Goal: Information Seeking & Learning: Learn about a topic

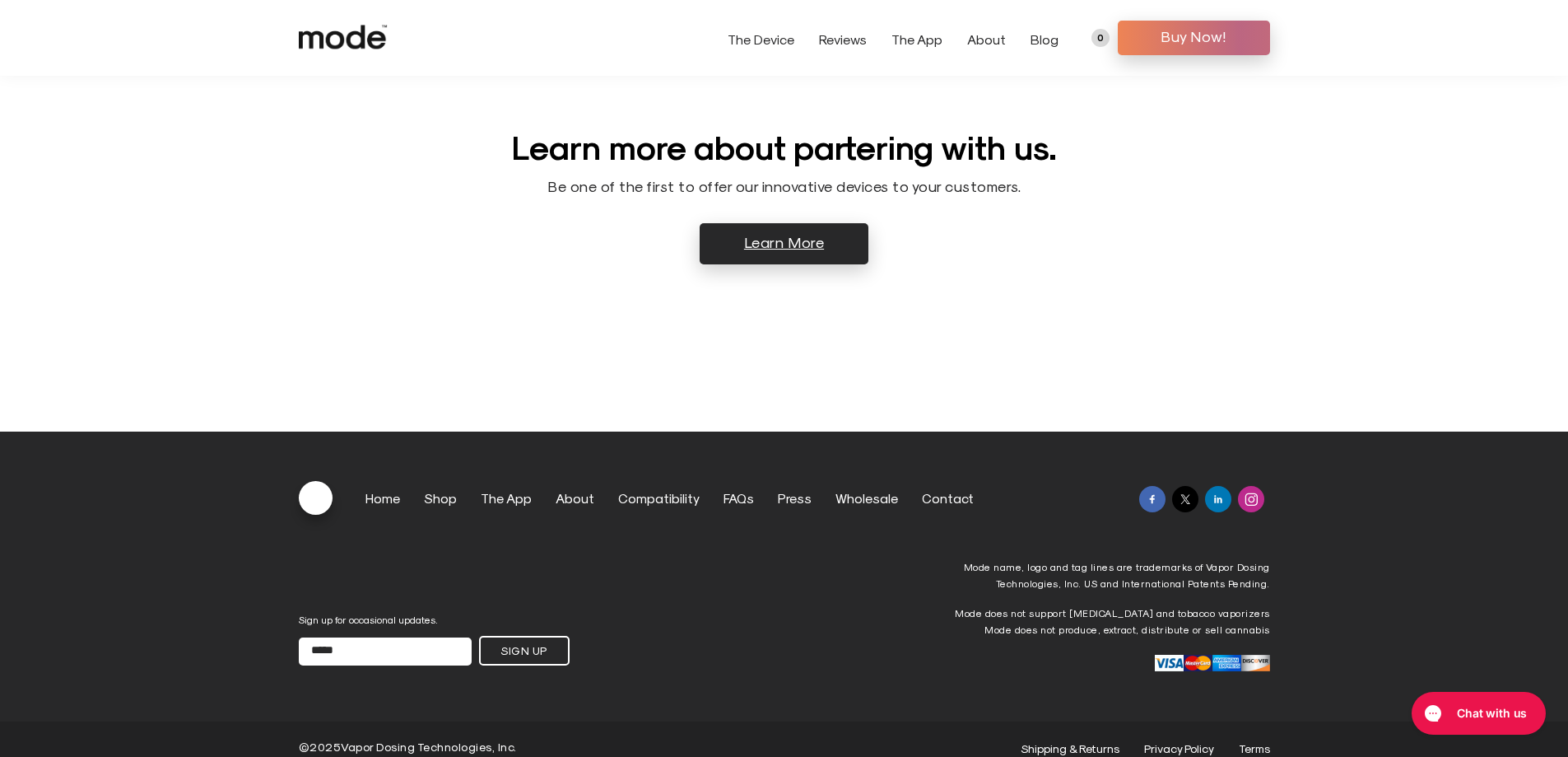
scroll to position [269, 0]
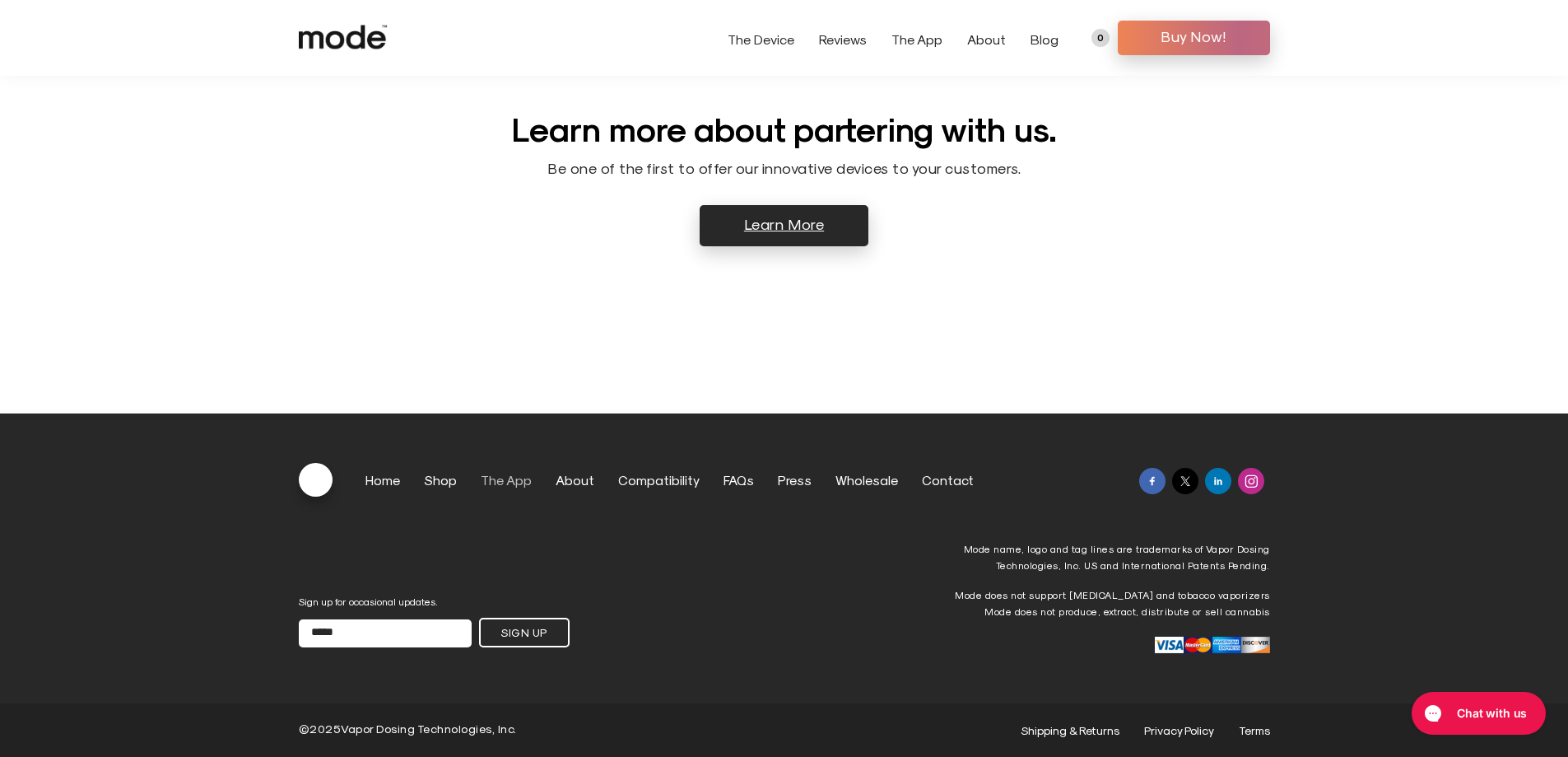
click at [488, 480] on link "The App" at bounding box center [506, 479] width 51 height 16
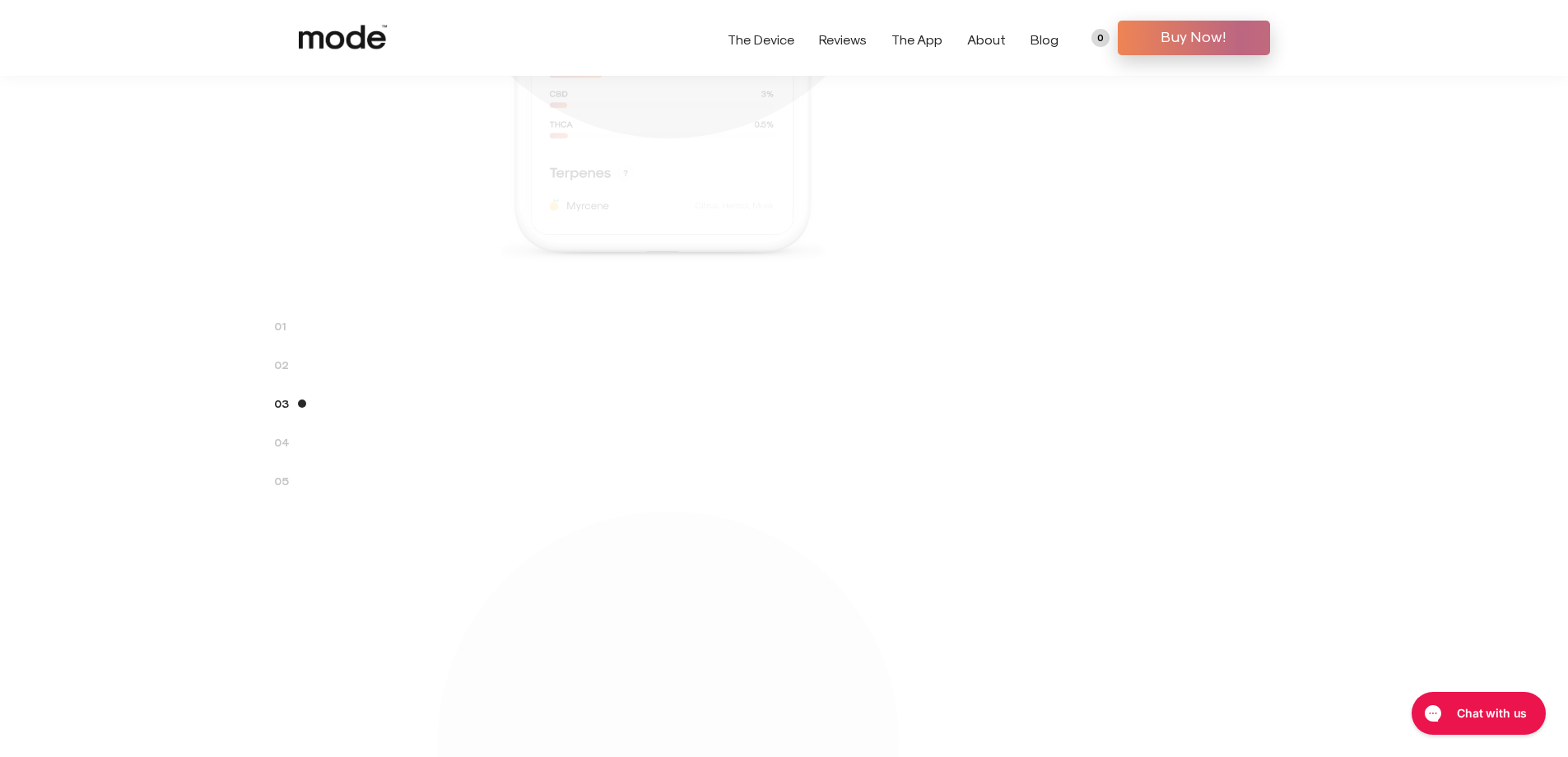
scroll to position [2964, 0]
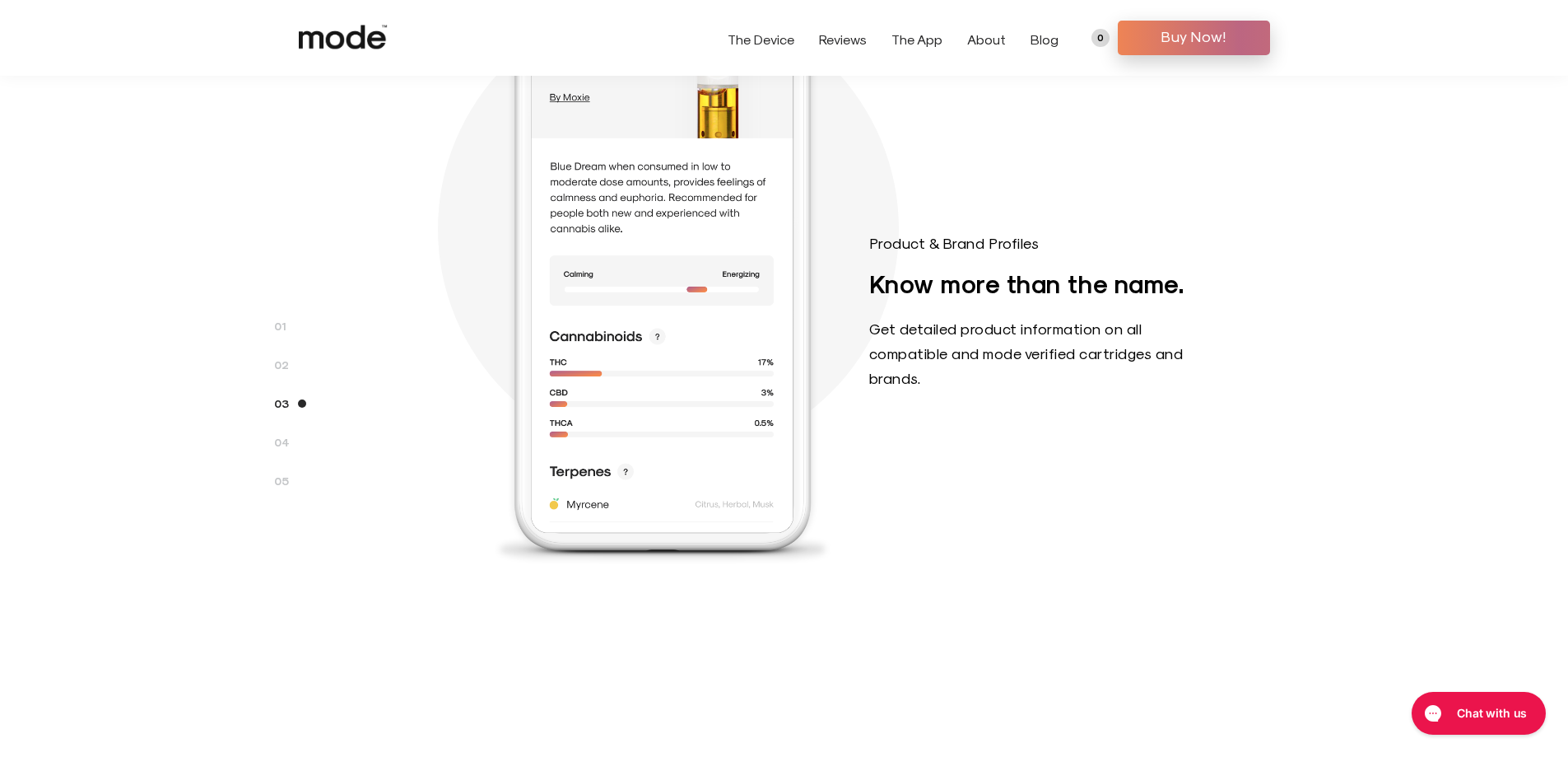
click at [781, 42] on link "The Device" at bounding box center [761, 39] width 67 height 16
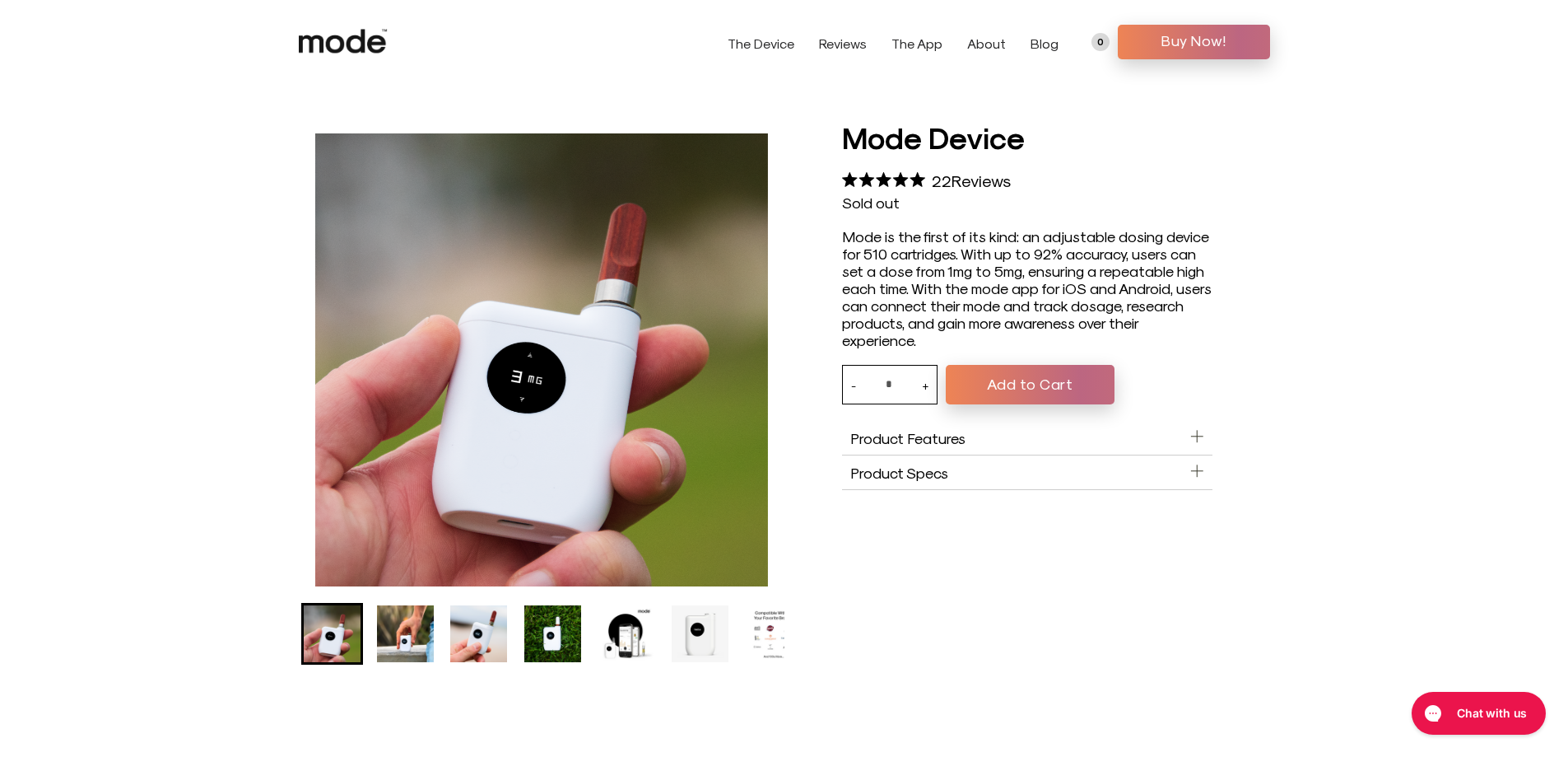
click at [940, 444] on span "Product Features" at bounding box center [908, 438] width 116 height 18
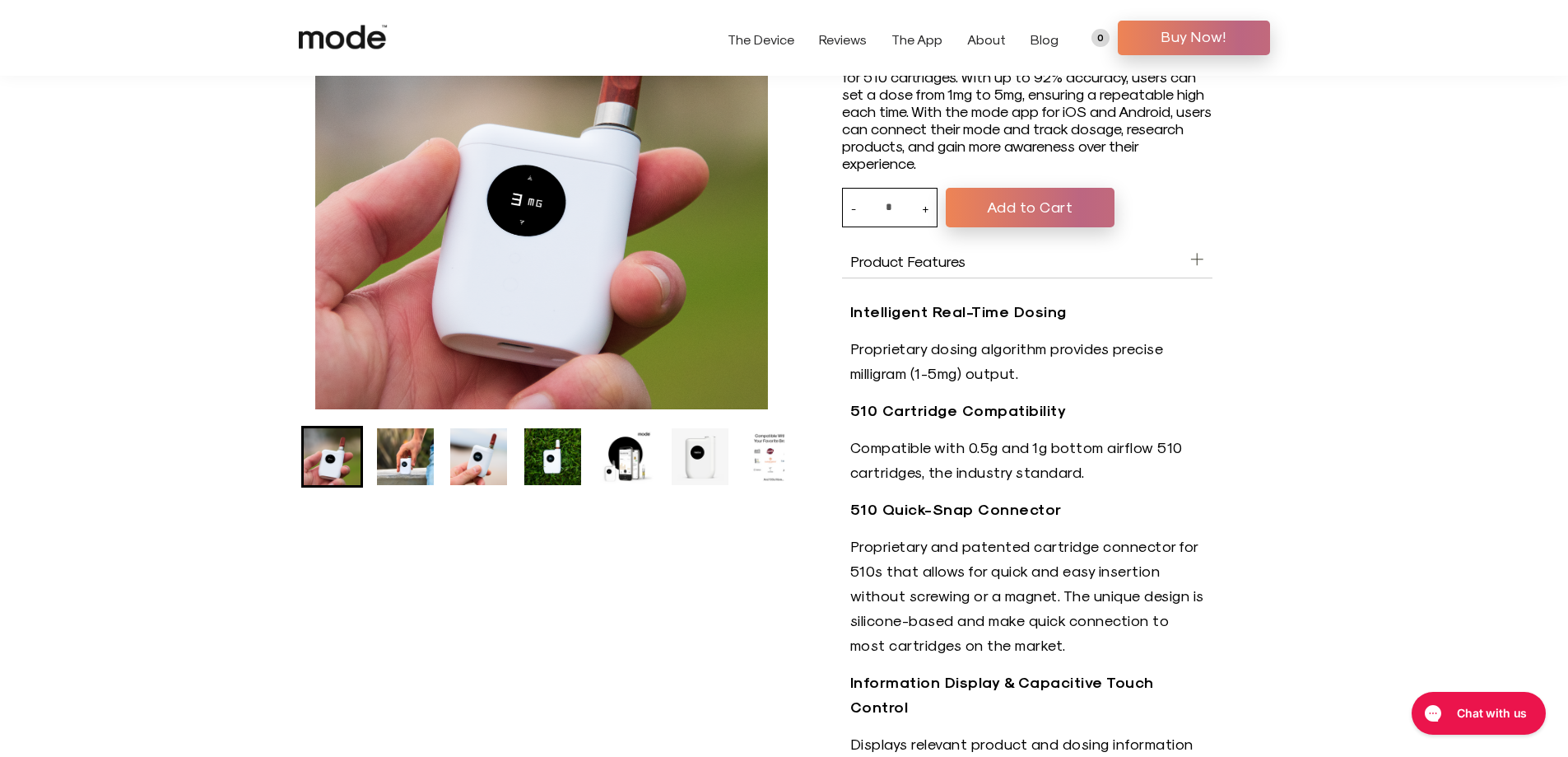
scroll to position [82, 0]
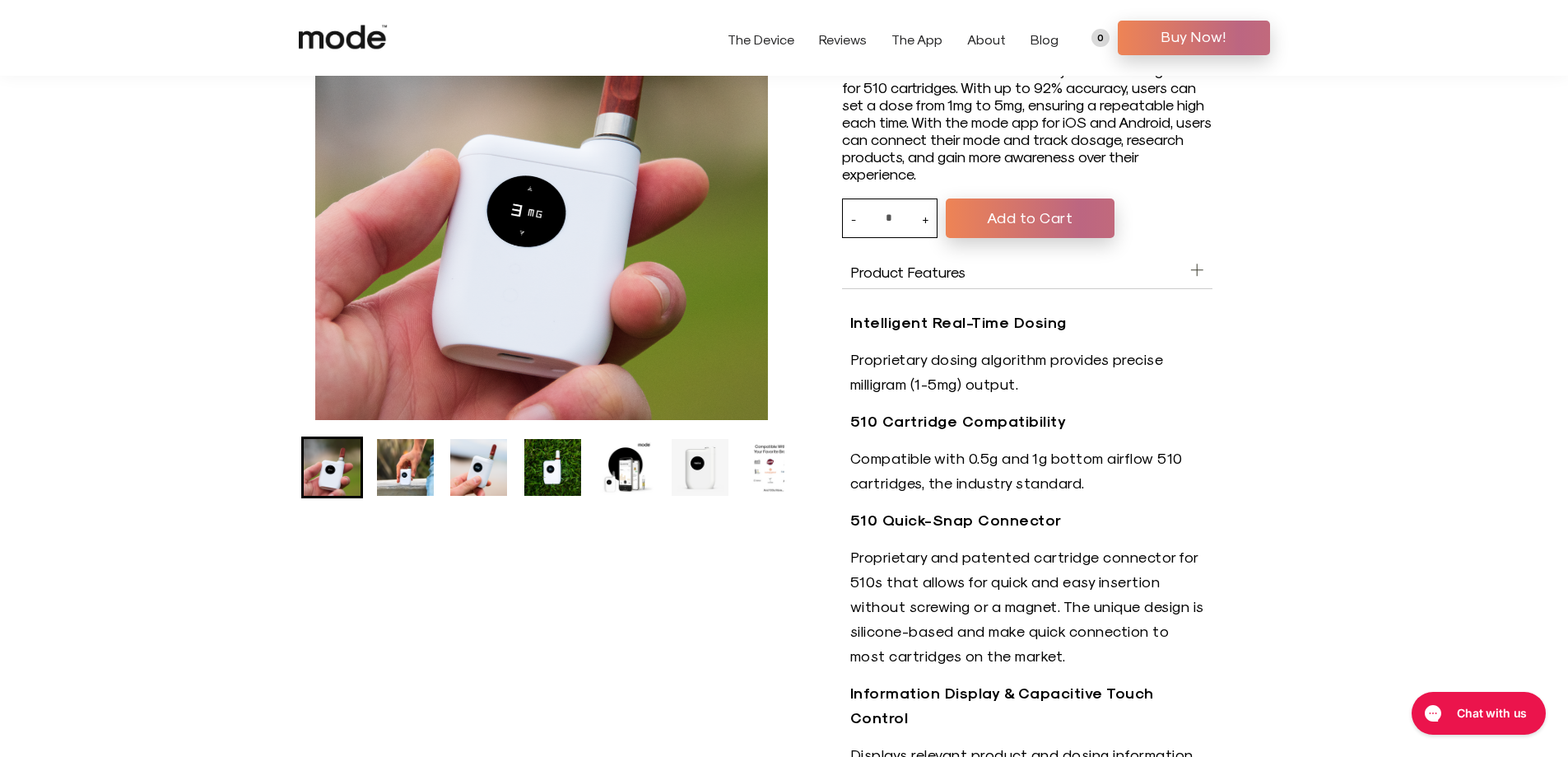
click at [403, 456] on img "Go to slide 2" at bounding box center [405, 467] width 57 height 57
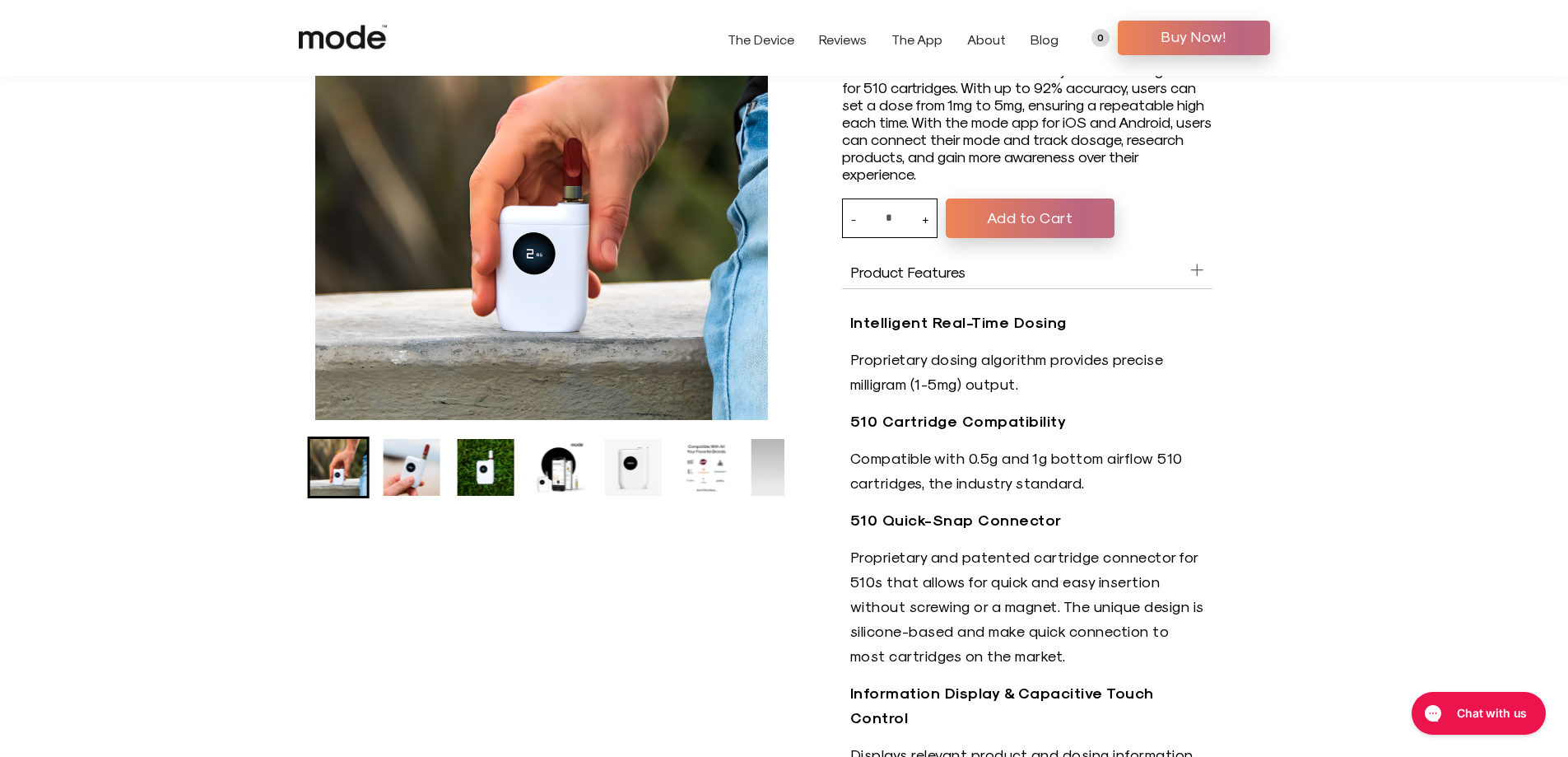
click at [487, 485] on img "Go to slide 4" at bounding box center [485, 467] width 57 height 57
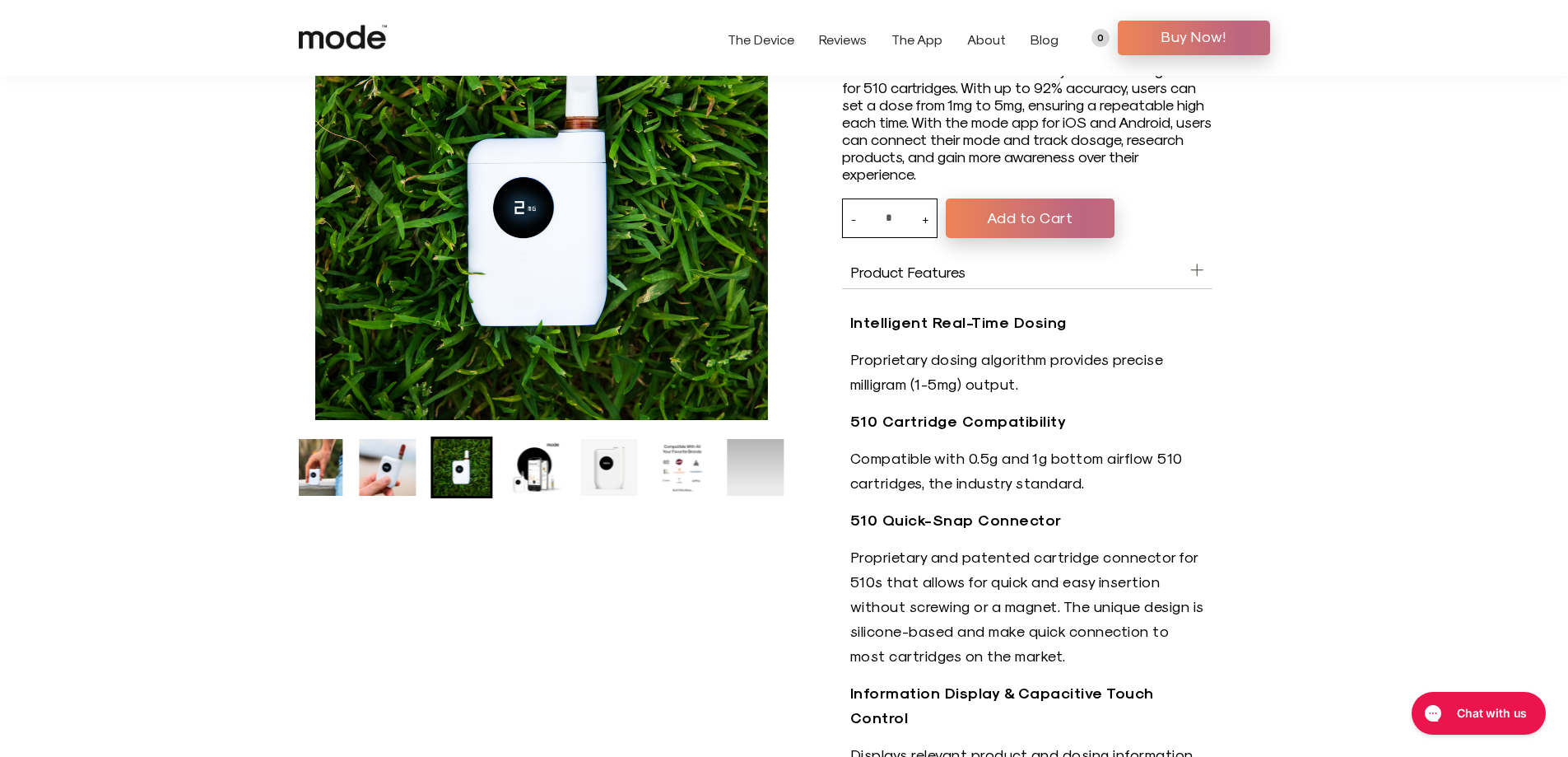
click at [519, 470] on img "Go to slide 5" at bounding box center [535, 467] width 57 height 57
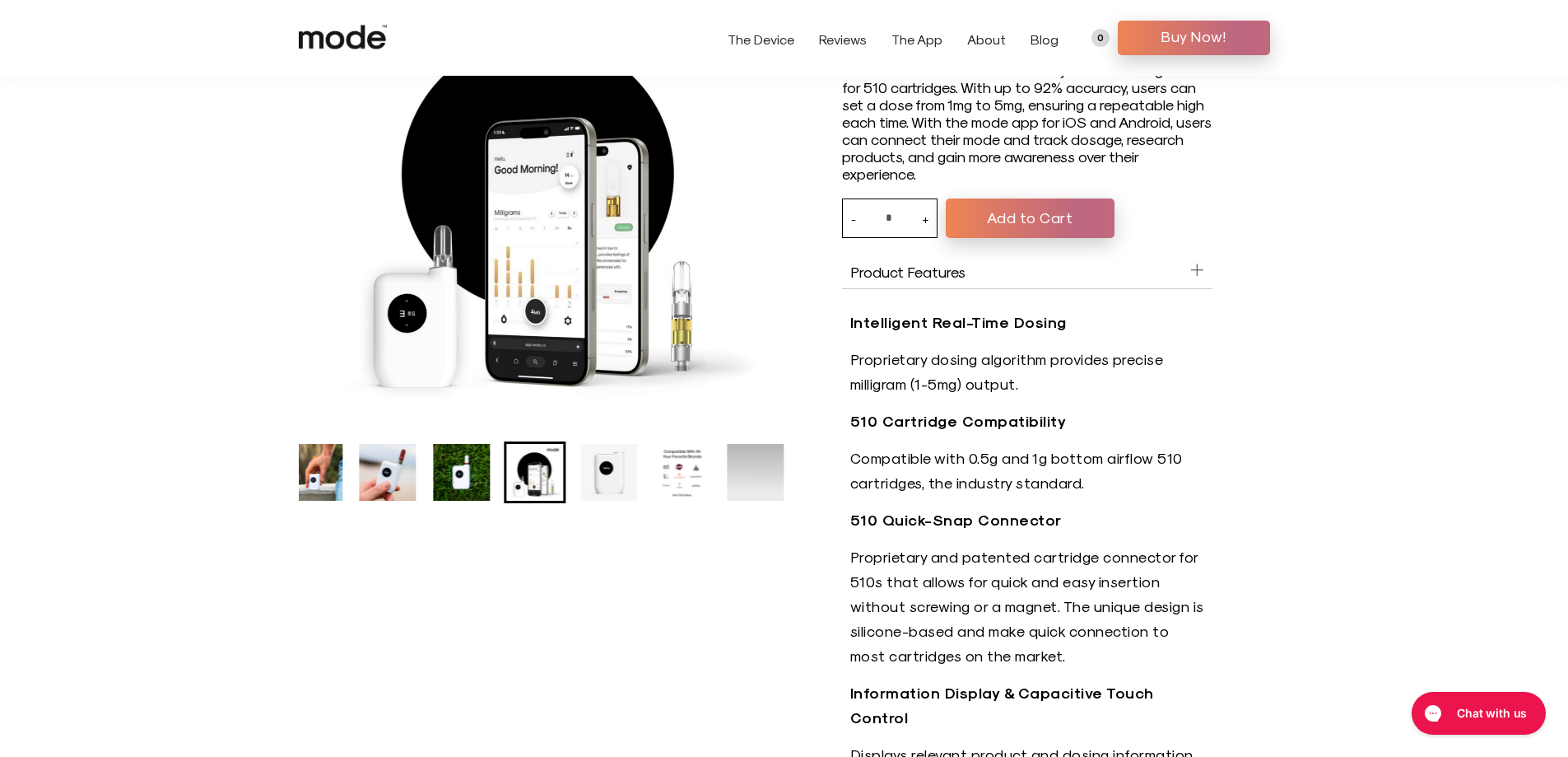
click at [596, 473] on img "Go to slide 6" at bounding box center [609, 472] width 57 height 57
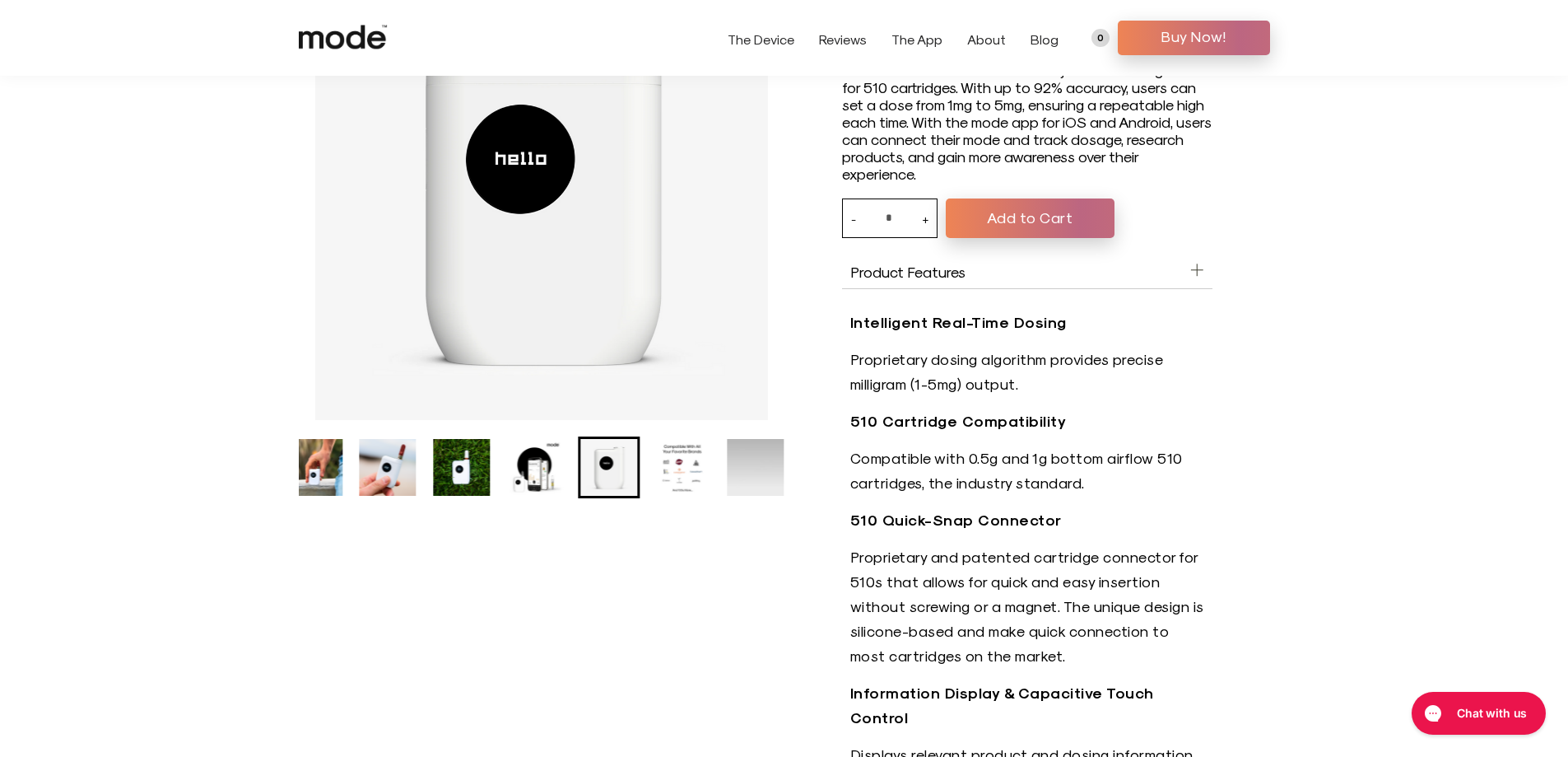
click at [662, 471] on img "Go to slide 7" at bounding box center [682, 467] width 57 height 57
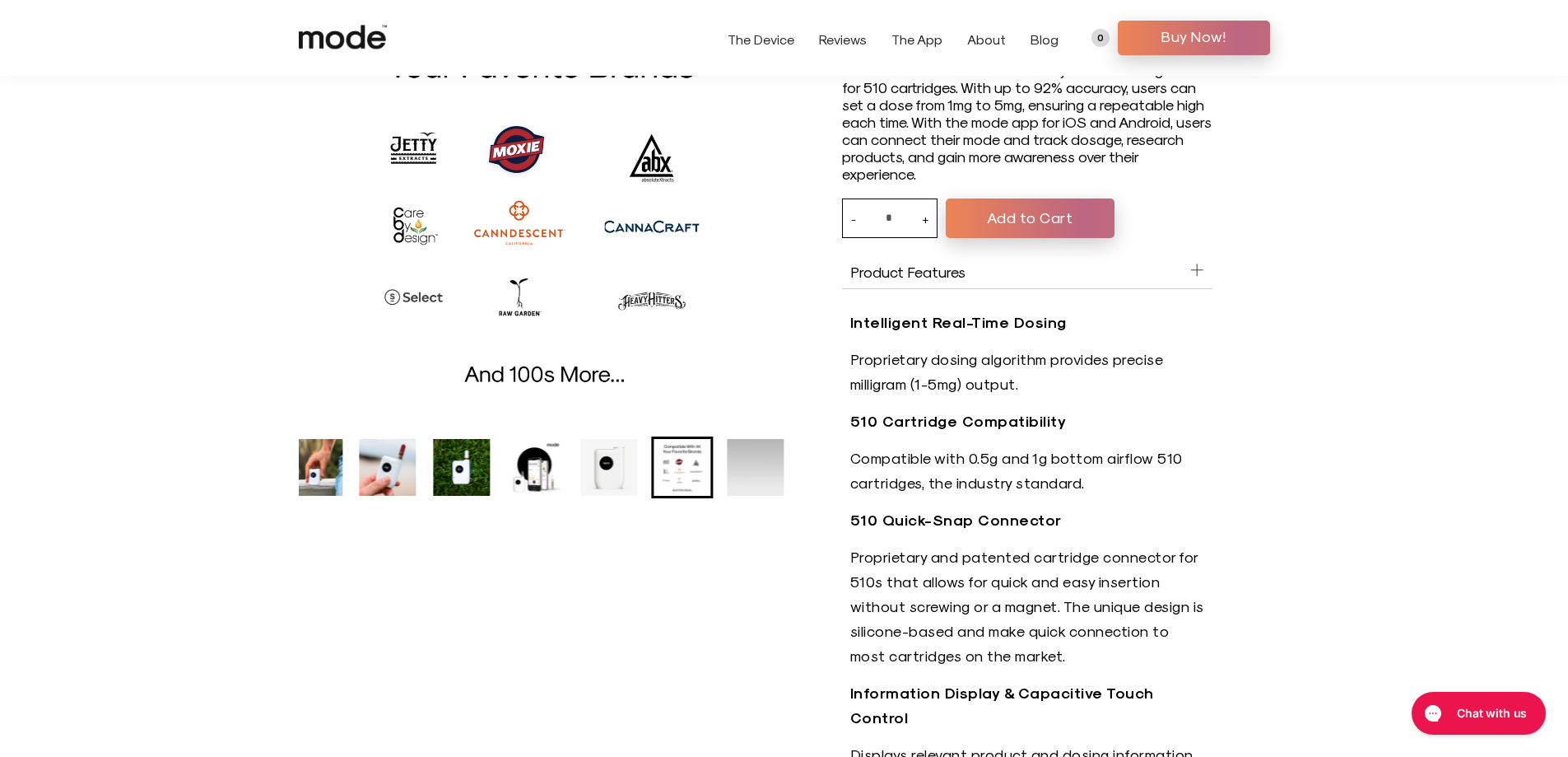
scroll to position [0, 0]
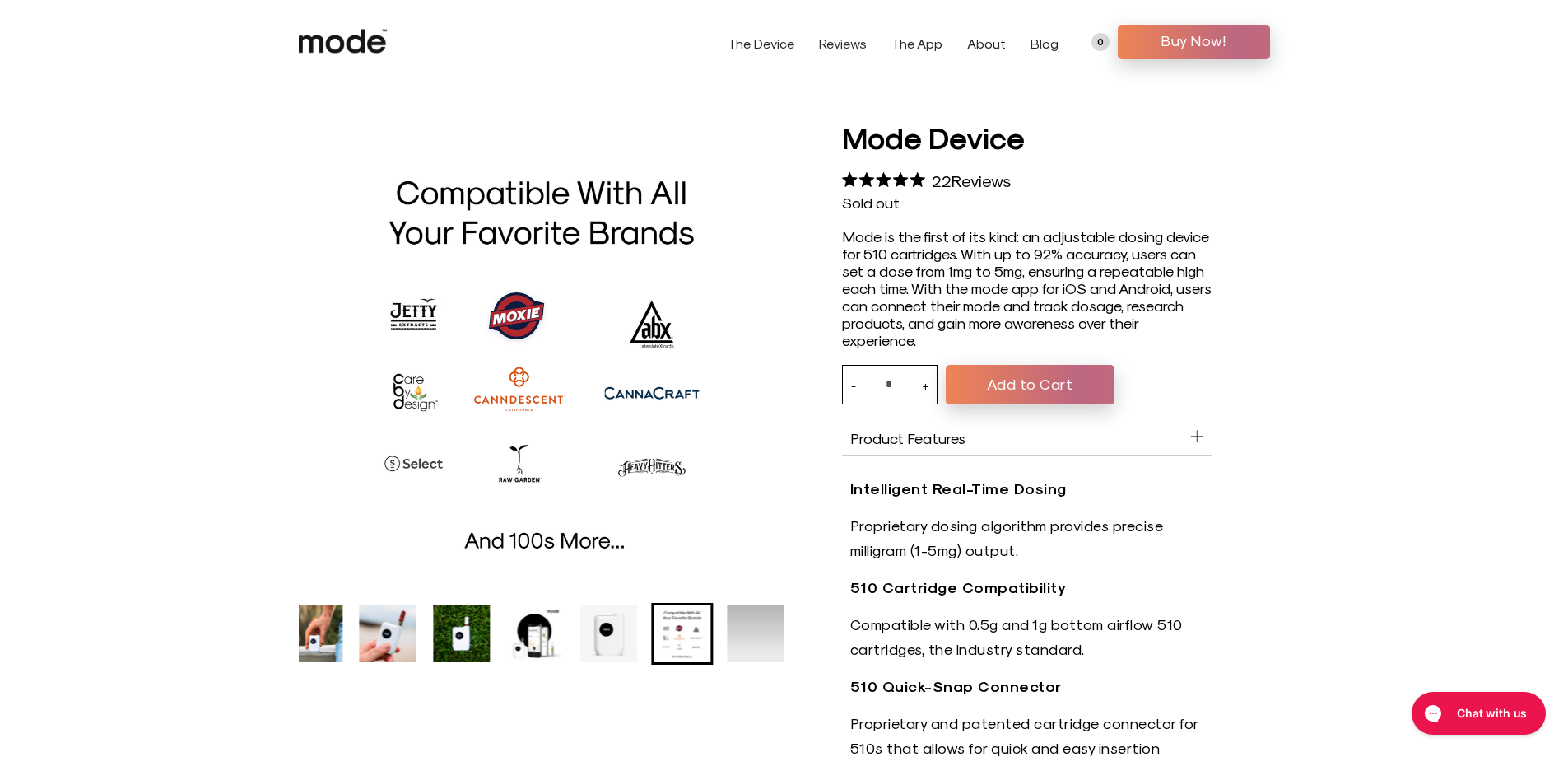
click at [745, 640] on img "8 of 8" at bounding box center [756, 633] width 57 height 57
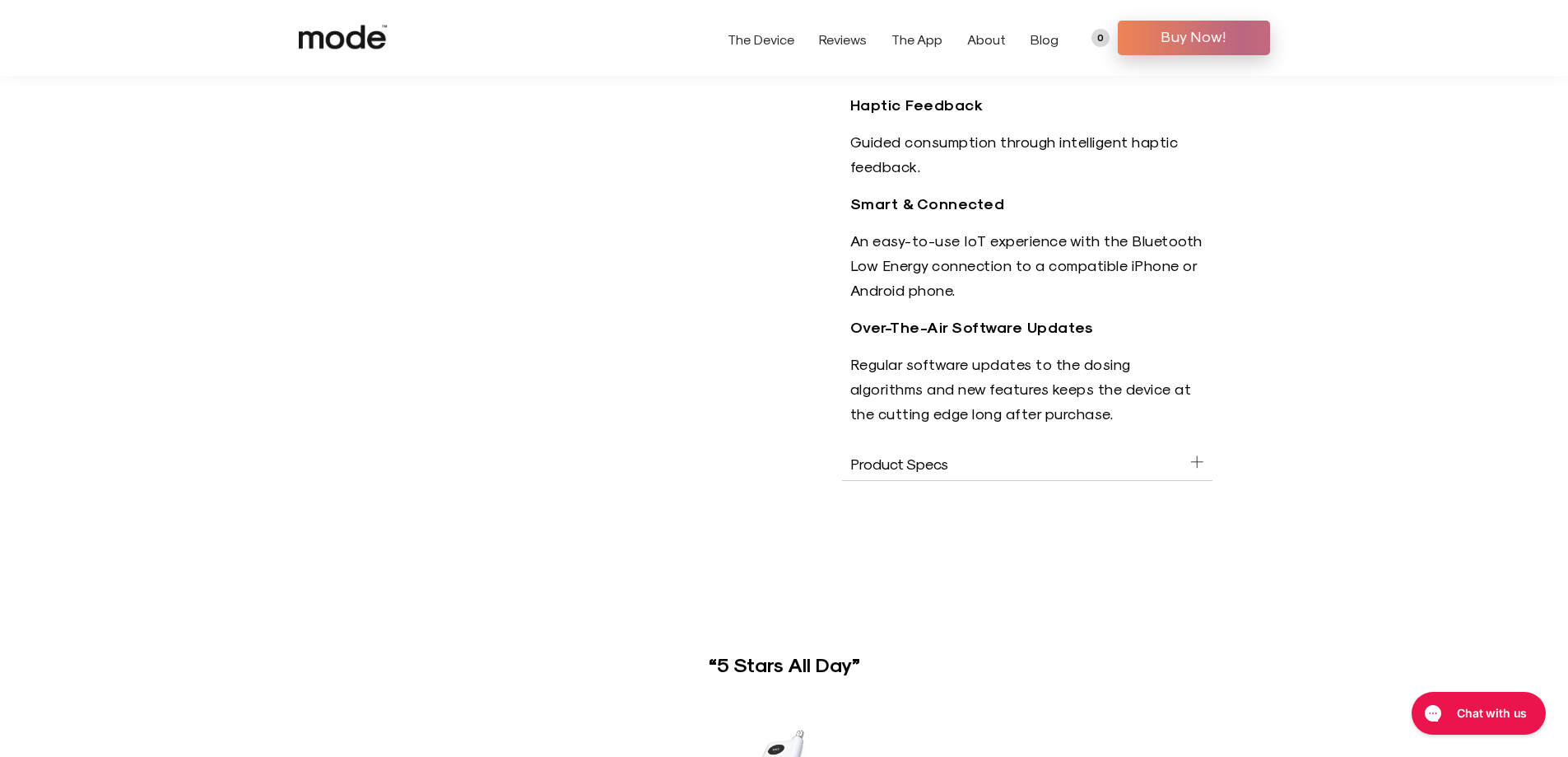
scroll to position [824, 0]
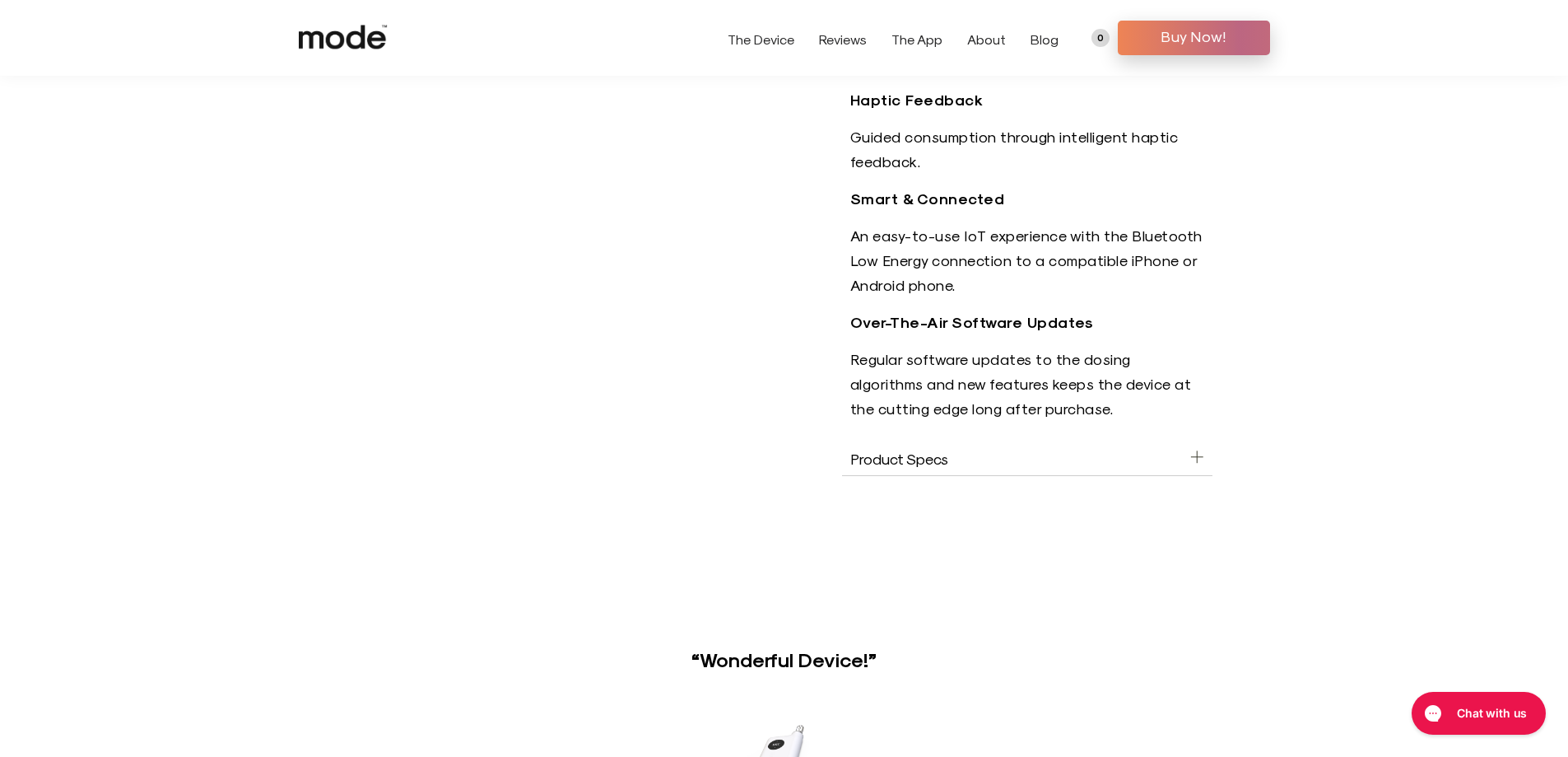
click at [1196, 457] on icon at bounding box center [1197, 457] width 11 height 0
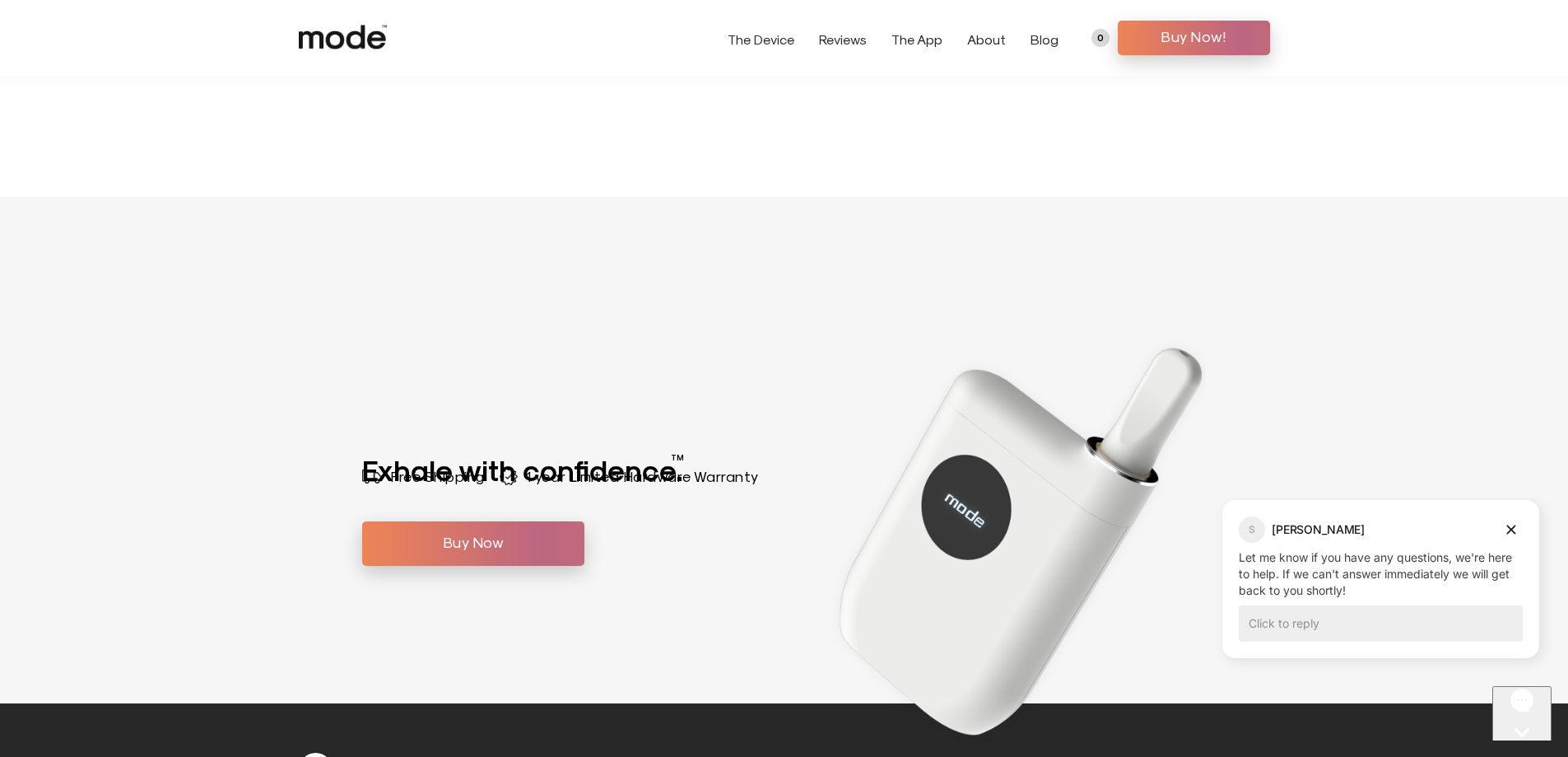
scroll to position [5434, 0]
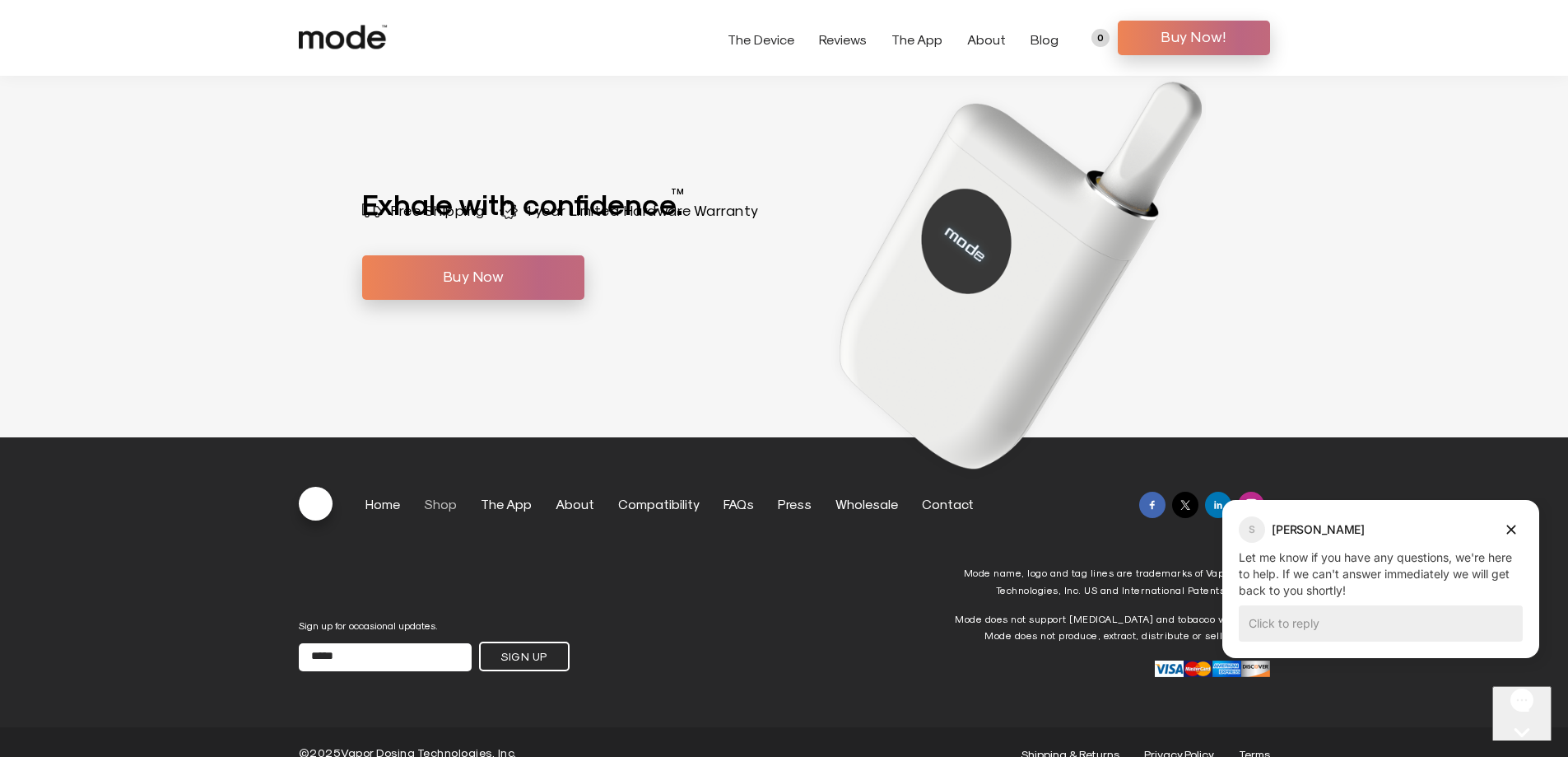
click at [435, 506] on link "Shop" at bounding box center [441, 504] width 33 height 16
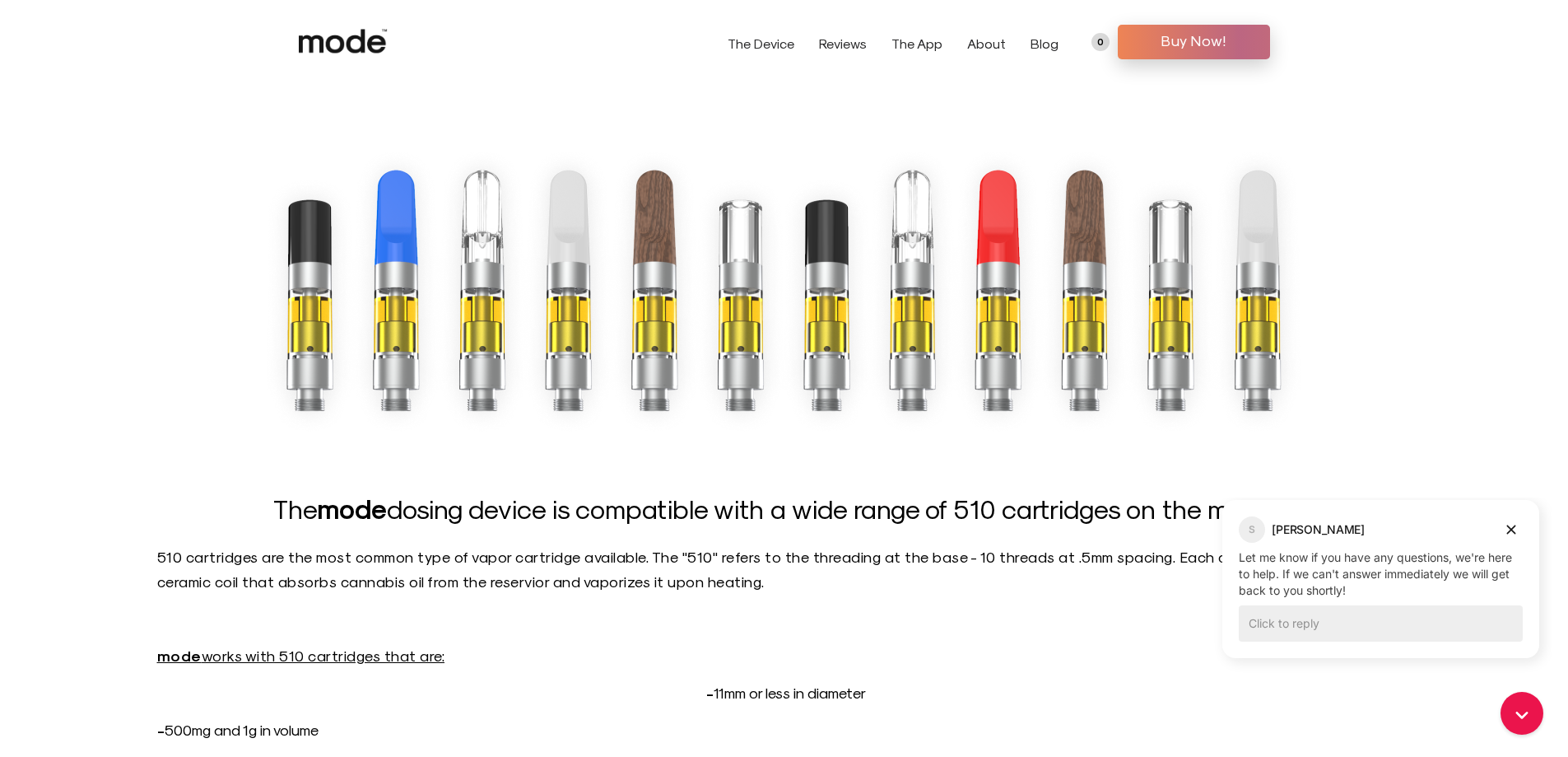
click at [955, 577] on p "510 cartridges are the most common type of vapor cartridge available. The "510"…" at bounding box center [784, 569] width 1254 height 49
click at [1515, 529] on icon "Dismiss campaign" at bounding box center [1511, 529] width 17 height 20
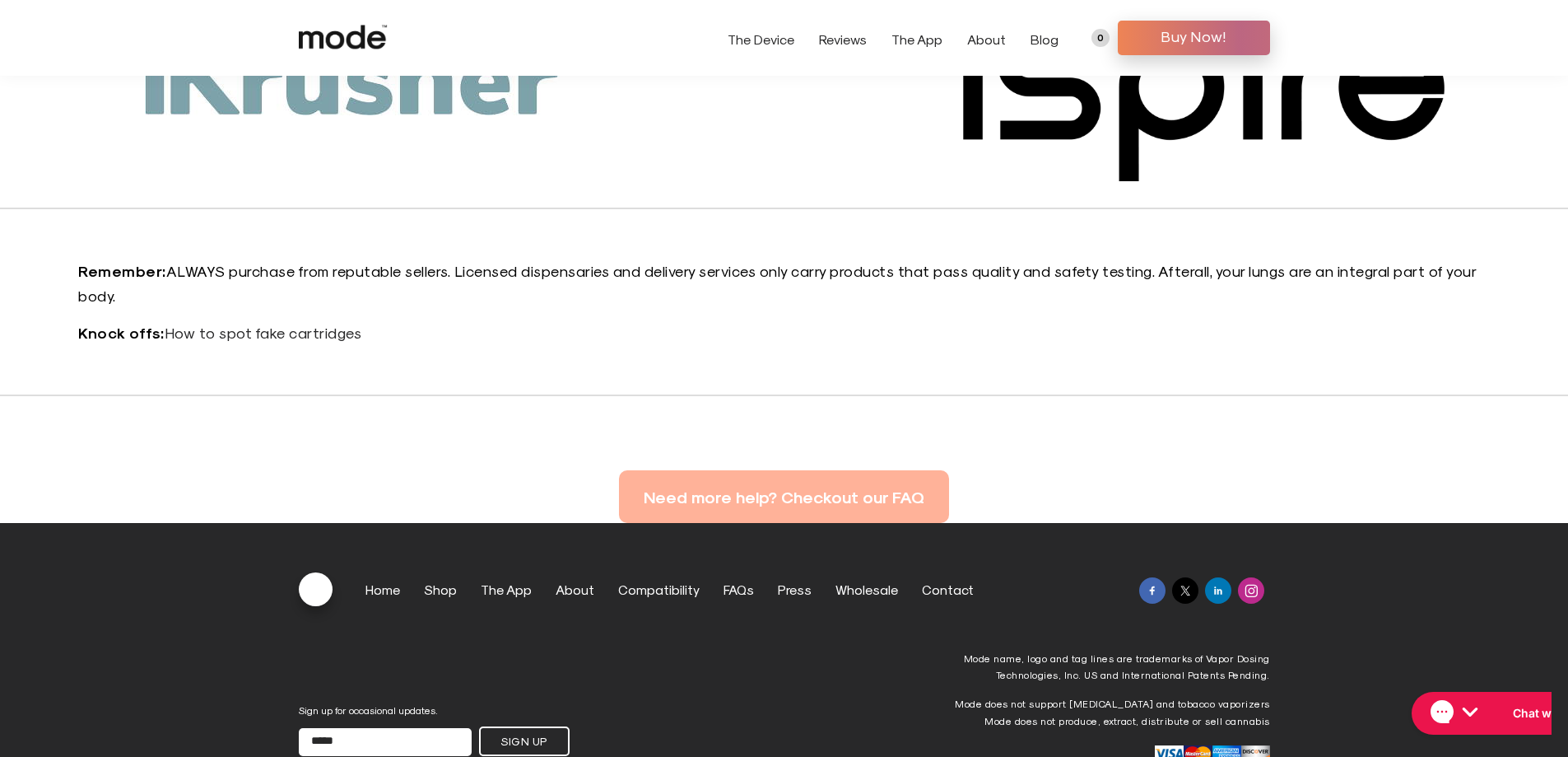
scroll to position [2189, 0]
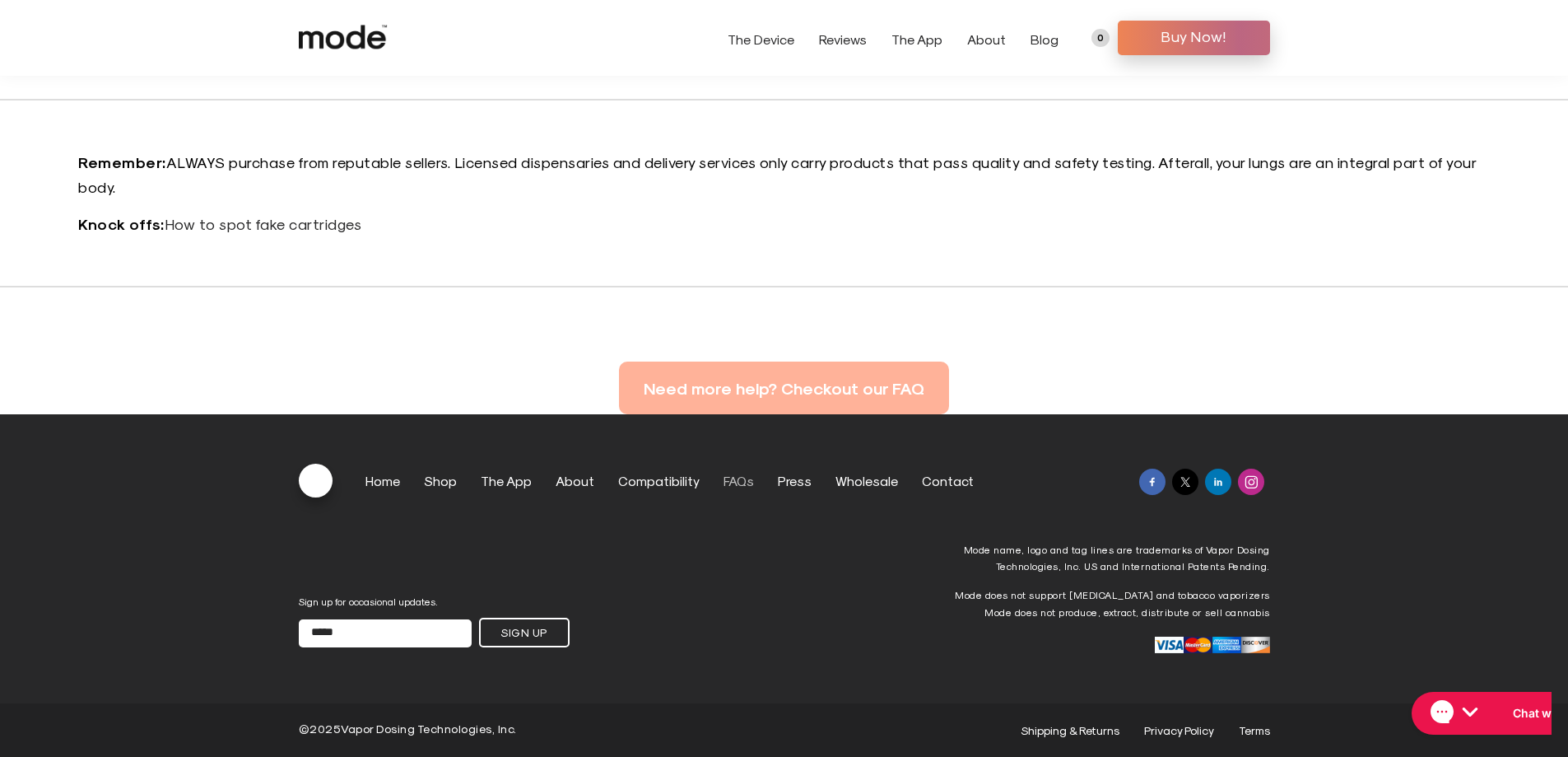
click at [744, 483] on link "FAQs" at bounding box center [738, 480] width 31 height 16
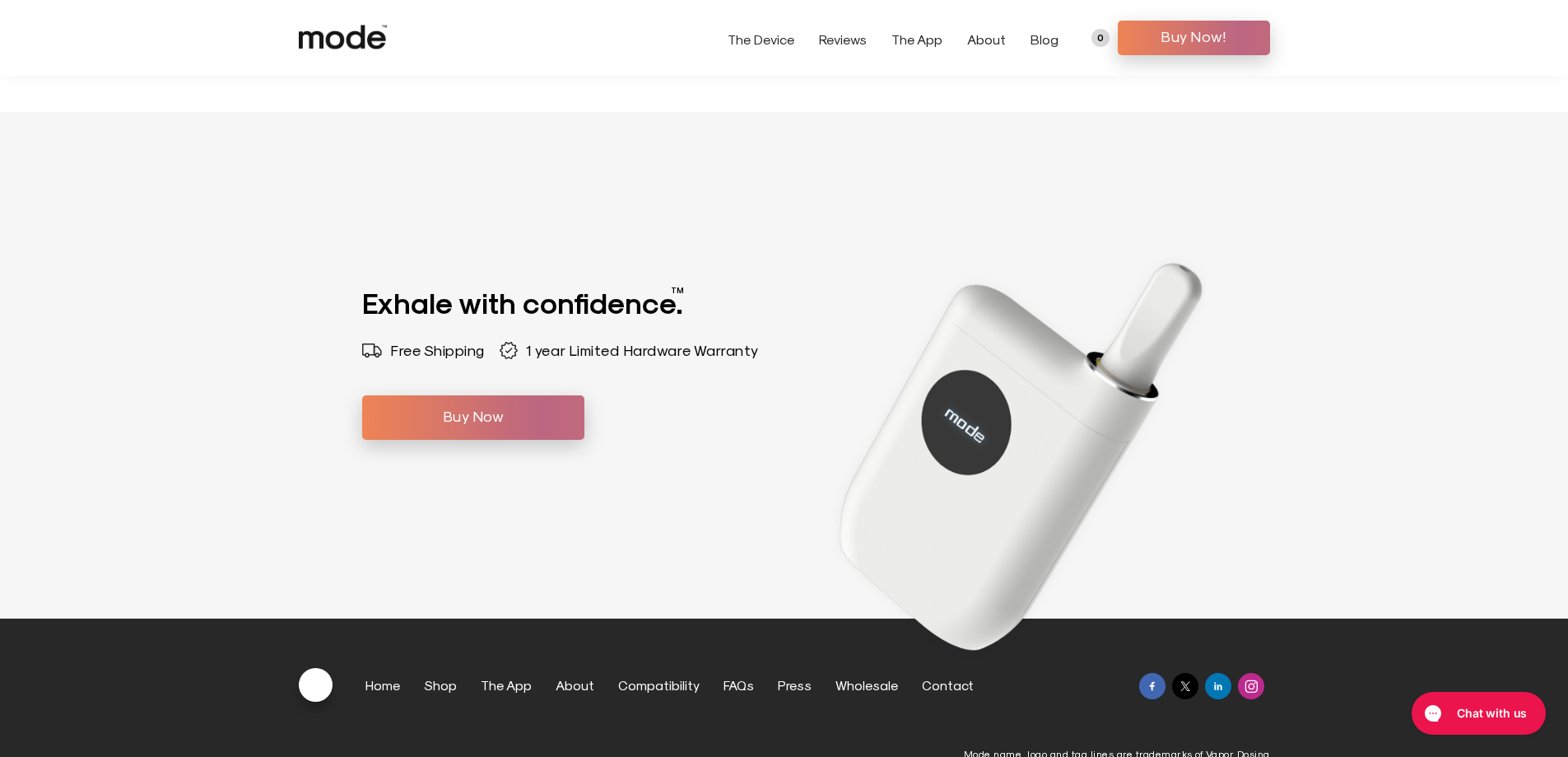
scroll to position [5483, 0]
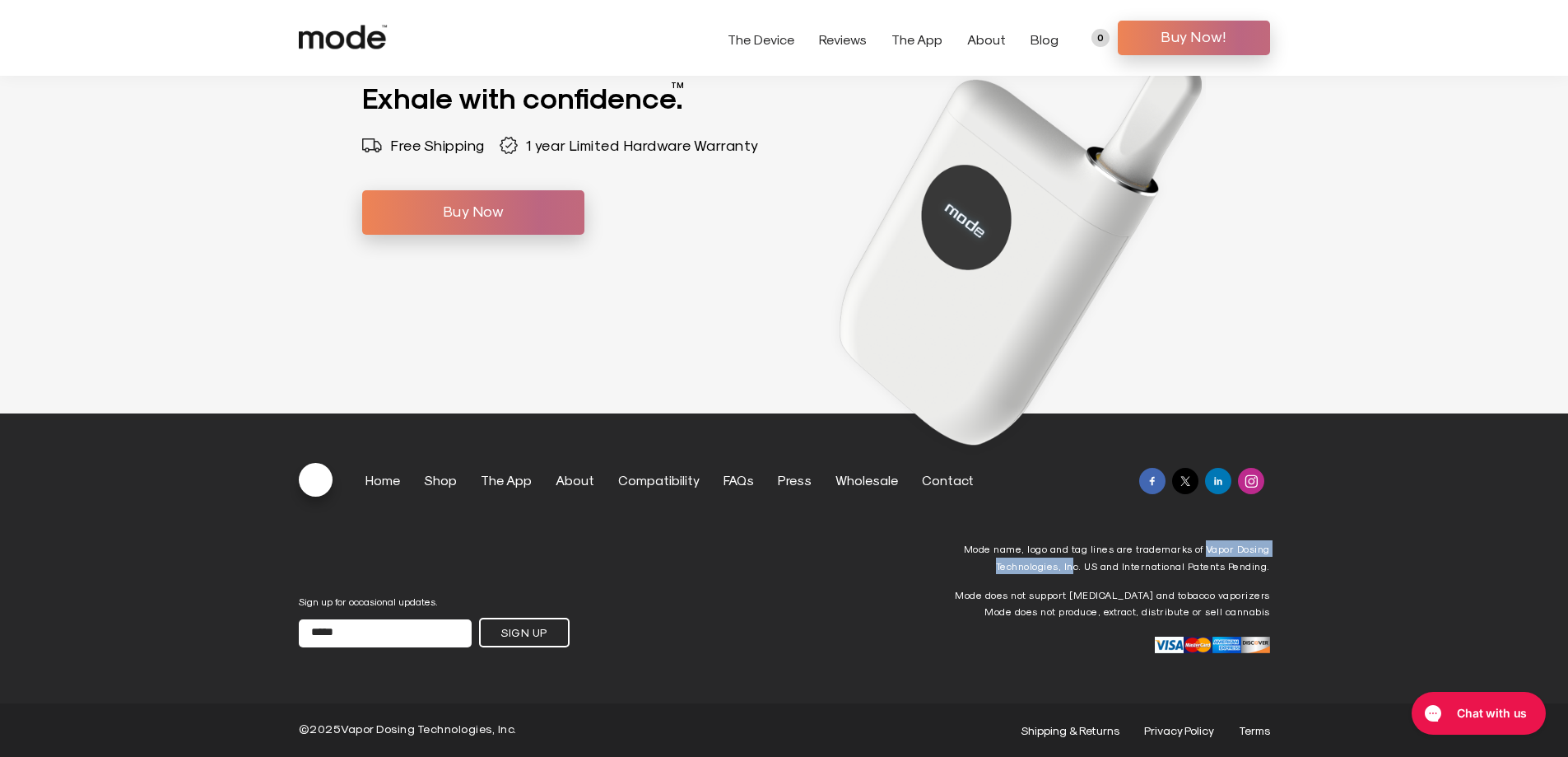
drag, startPoint x: 1208, startPoint y: 549, endPoint x: 1072, endPoint y: 566, distance: 137.1
click at [1073, 566] on p "Mode name, logo and tag lines are trademarks of Vapor Dosing Technologies, Inc.…" at bounding box center [1105, 556] width 329 height 34
copy p "Vapor Dosing Technologies, In"
